Goal: Task Accomplishment & Management: Use online tool/utility

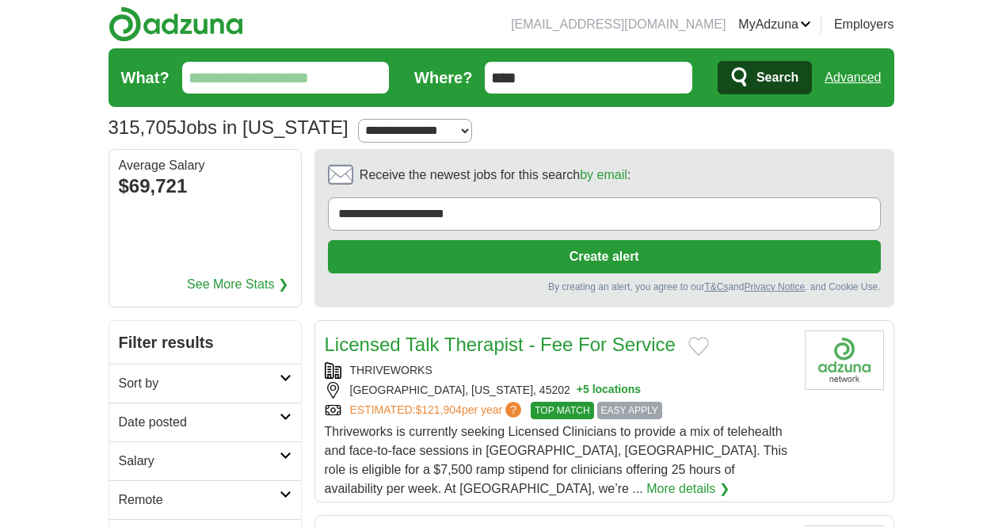
click at [182, 69] on input "What?" at bounding box center [285, 78] width 207 height 32
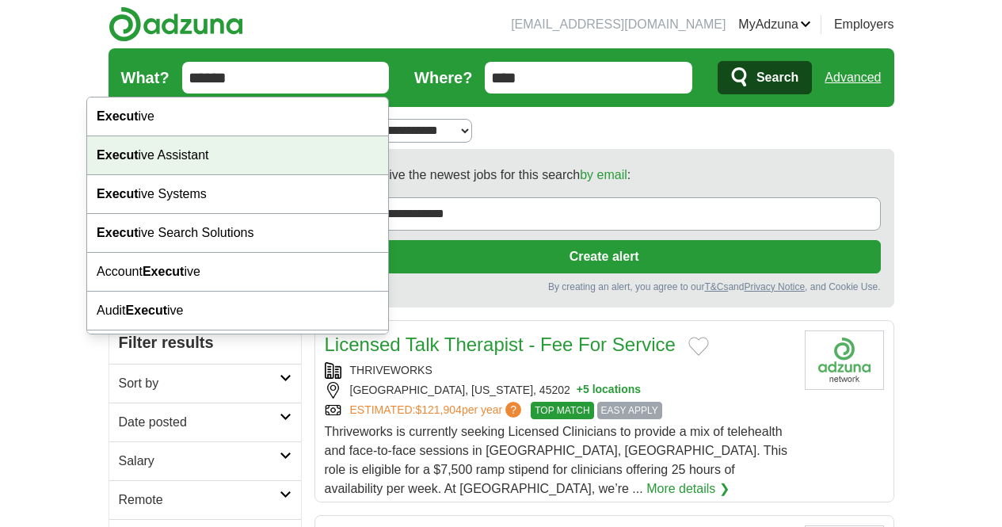
click at [222, 146] on div "Execut ive Assistant" at bounding box center [237, 155] width 301 height 39
type input "**********"
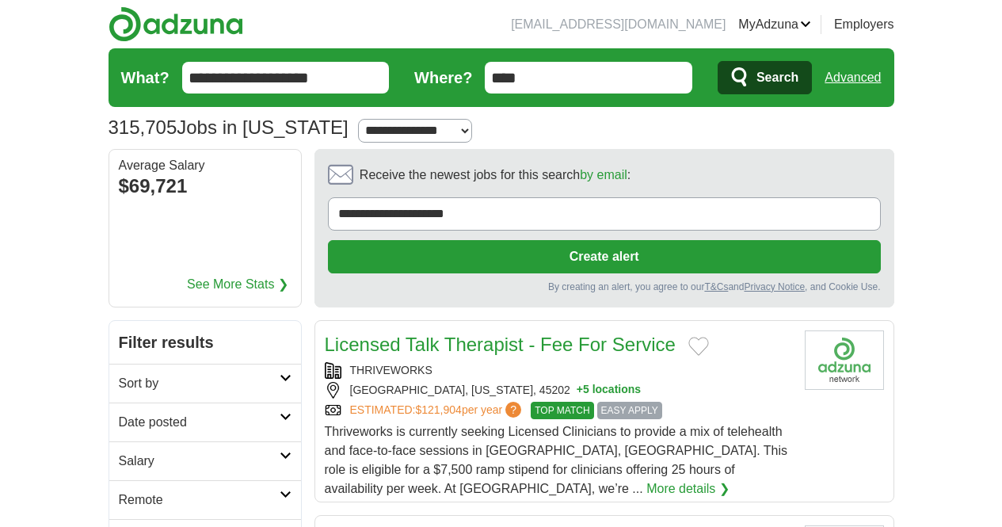
click at [798, 78] on span "Search" at bounding box center [777, 78] width 42 height 32
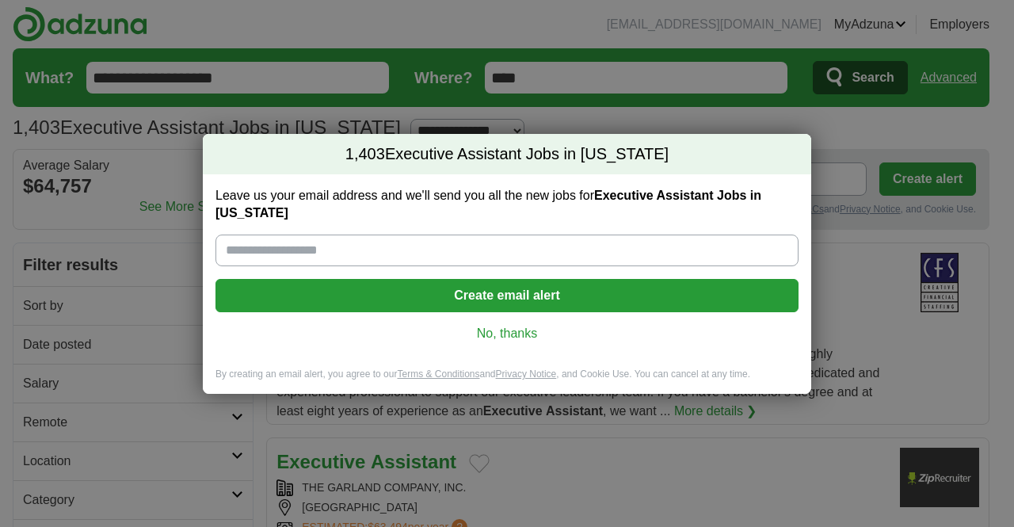
click at [477, 325] on link "No, thanks" at bounding box center [506, 333] width 557 height 17
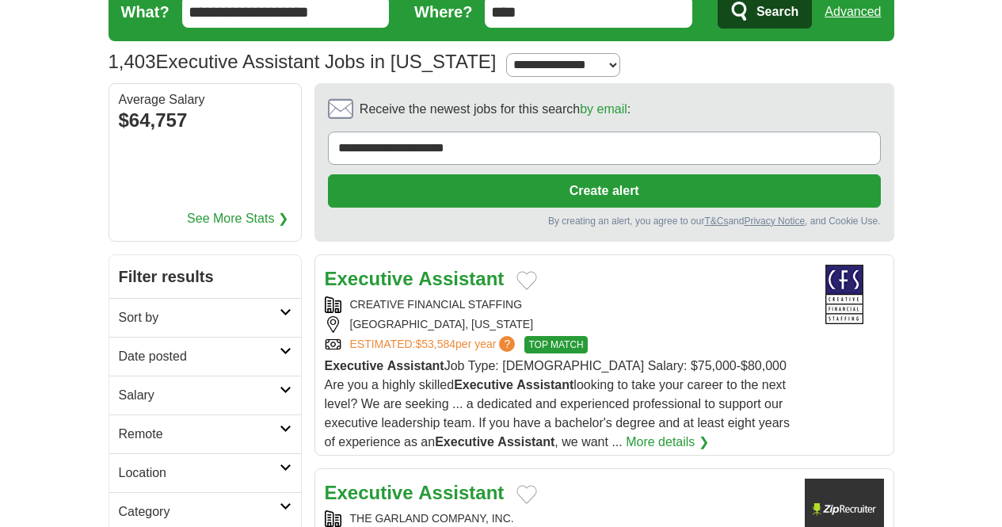
scroll to position [67, 0]
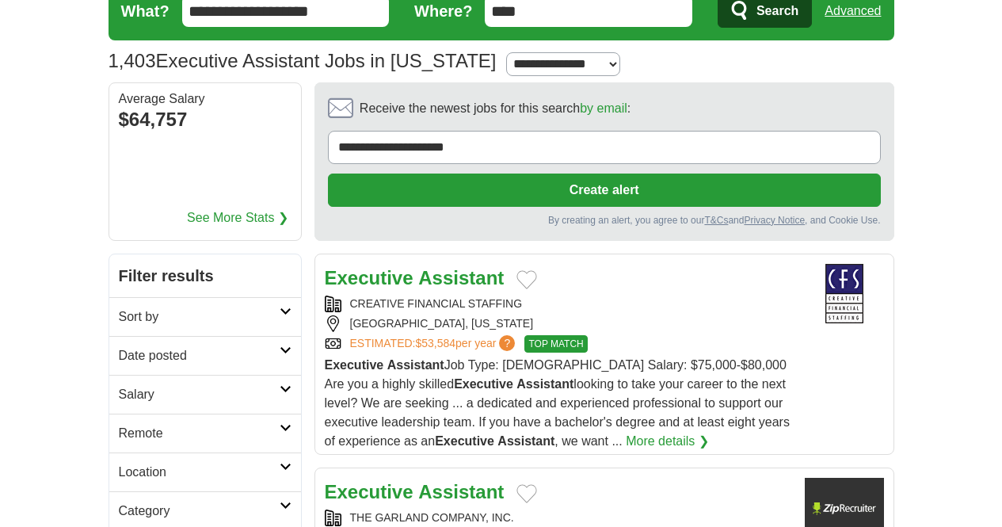
click at [496, 6] on input "****" at bounding box center [588, 11] width 207 height 32
type input "**********"
click at [717, 0] on button "Search" at bounding box center [764, 10] width 94 height 33
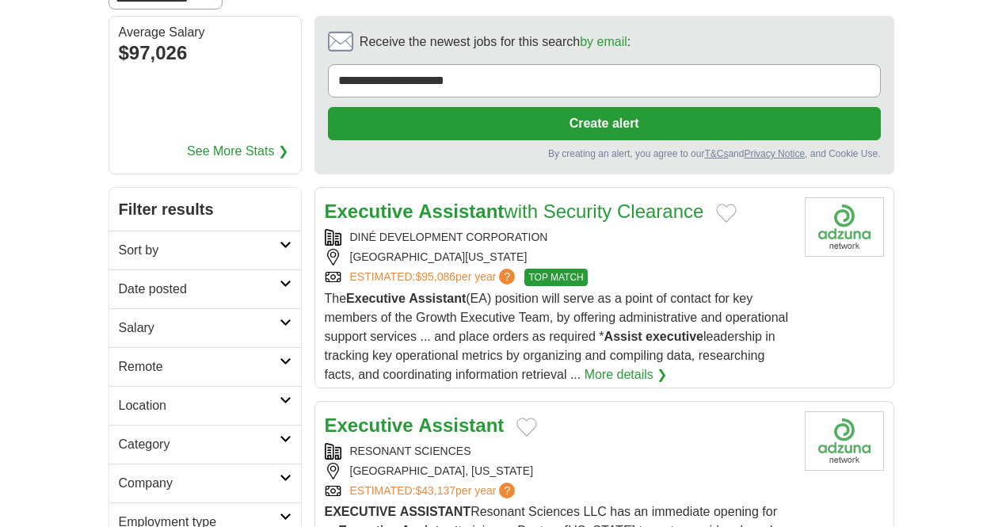
scroll to position [157, 0]
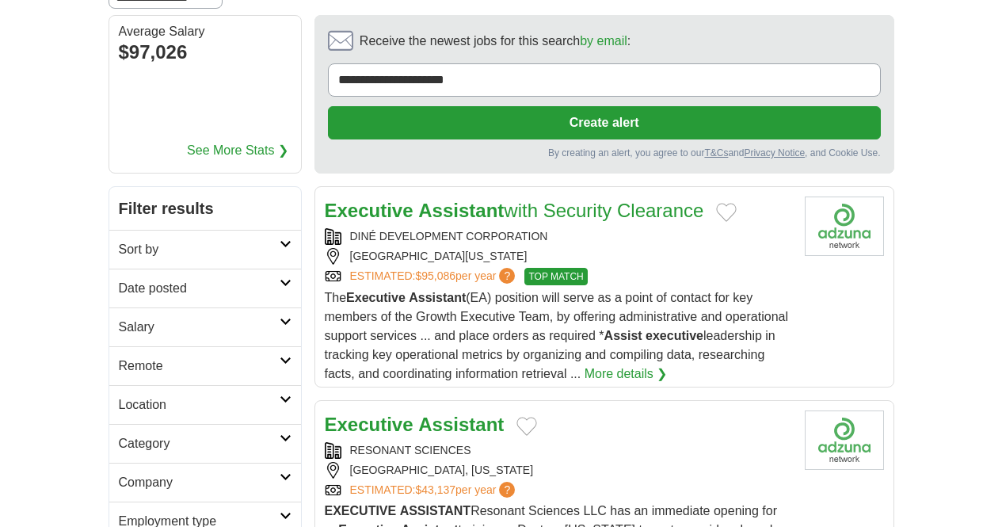
click at [654, 248] on div "[GEOGRAPHIC_DATA][US_STATE]" at bounding box center [558, 256] width 467 height 17
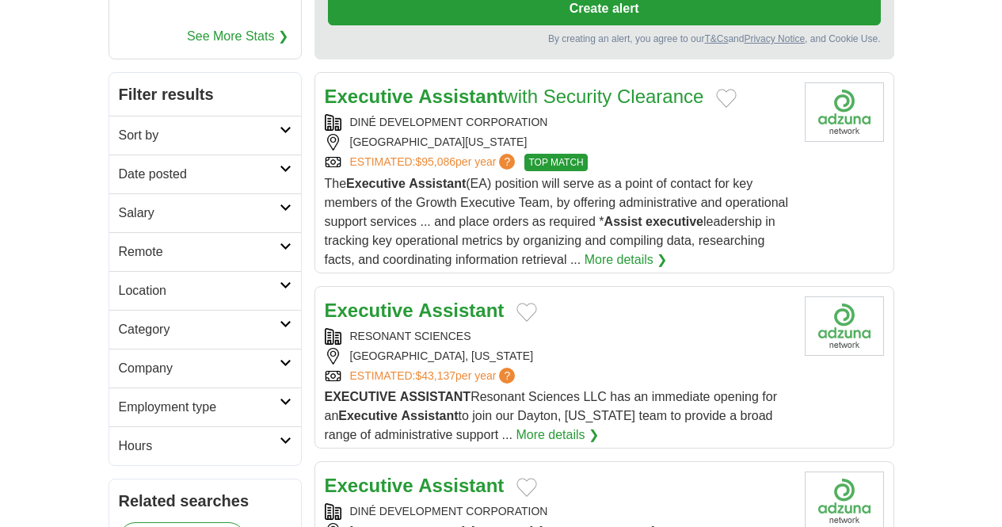
scroll to position [272, 0]
click at [711, 522] on div "[GEOGRAPHIC_DATA], [US_STATE], [GEOGRAPHIC_DATA]" at bounding box center [558, 530] width 467 height 17
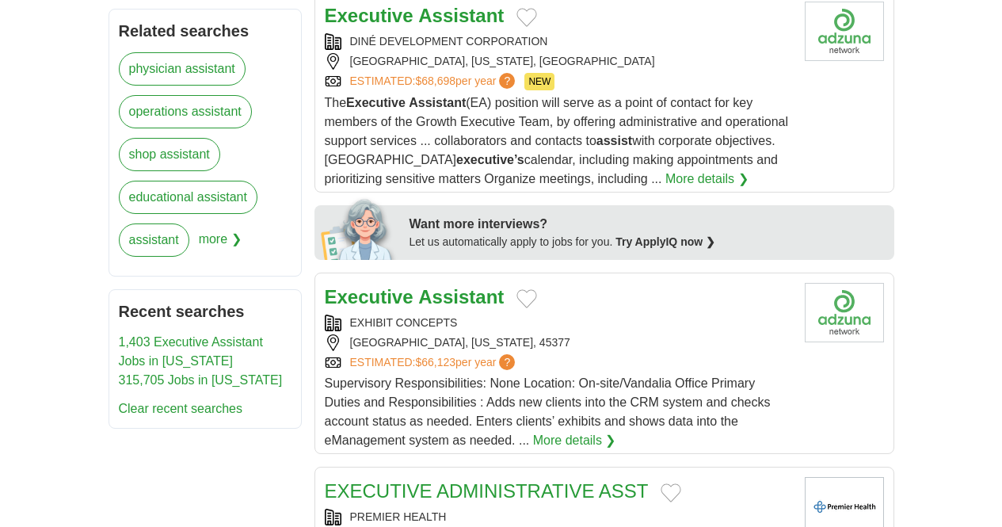
scroll to position [741, 0]
click at [550, 508] on div "PREMIER HEALTH [GEOGRAPHIC_DATA], [US_STATE], 45410 ESTIMATED: $65,657 per year…" at bounding box center [558, 536] width 467 height 57
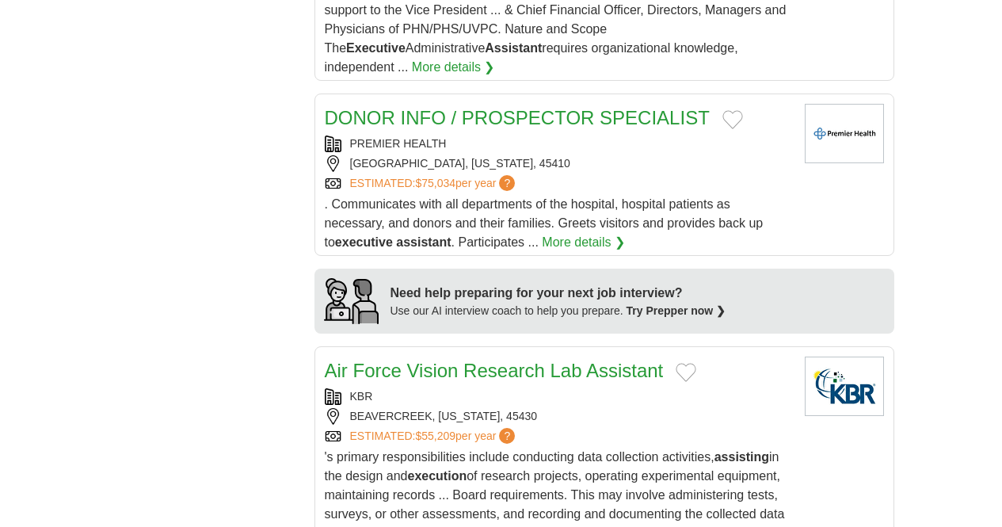
scroll to position [1348, 0]
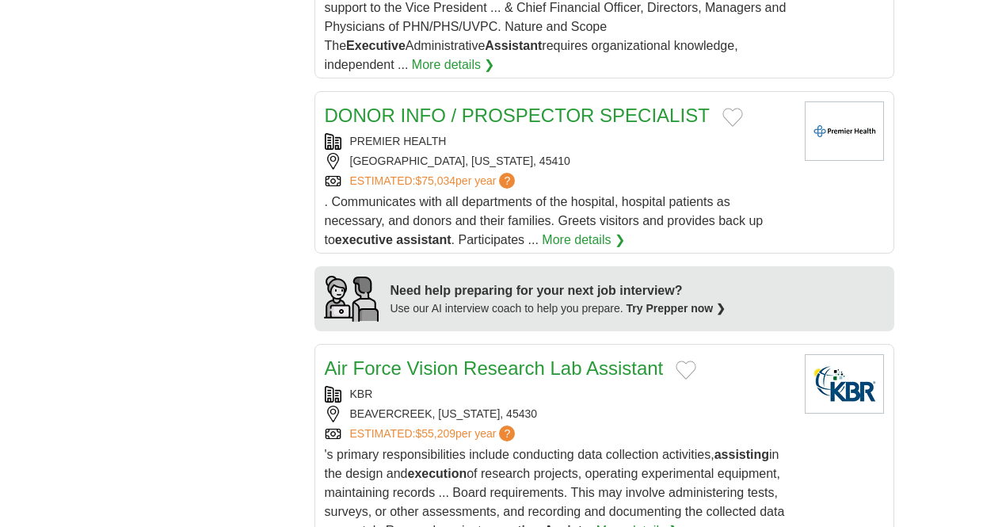
drag, startPoint x: 488, startPoint y: 139, endPoint x: 448, endPoint y: 155, distance: 42.6
click at [448, 386] on div "KBR" at bounding box center [558, 394] width 467 height 17
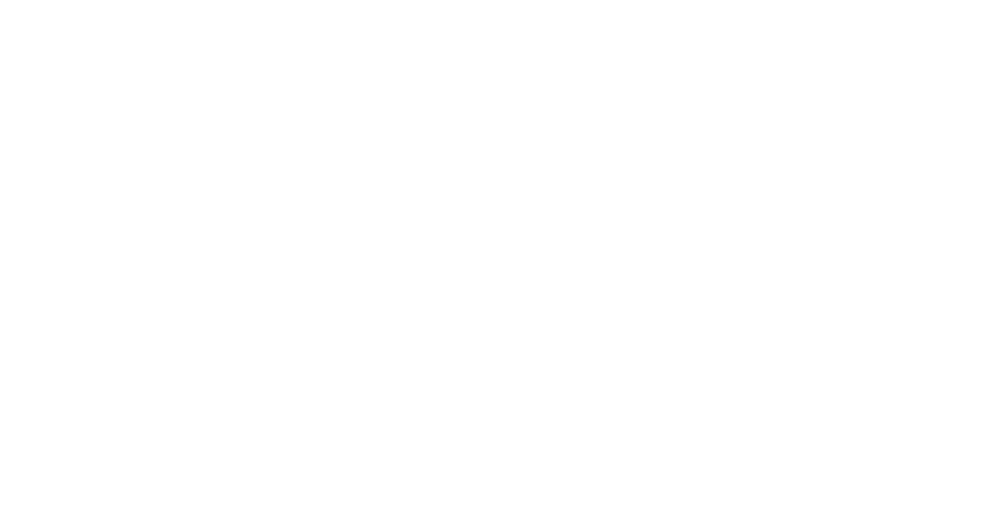
scroll to position [2844, 0]
